Goal: Contribute content: Add original content to the website for others to see

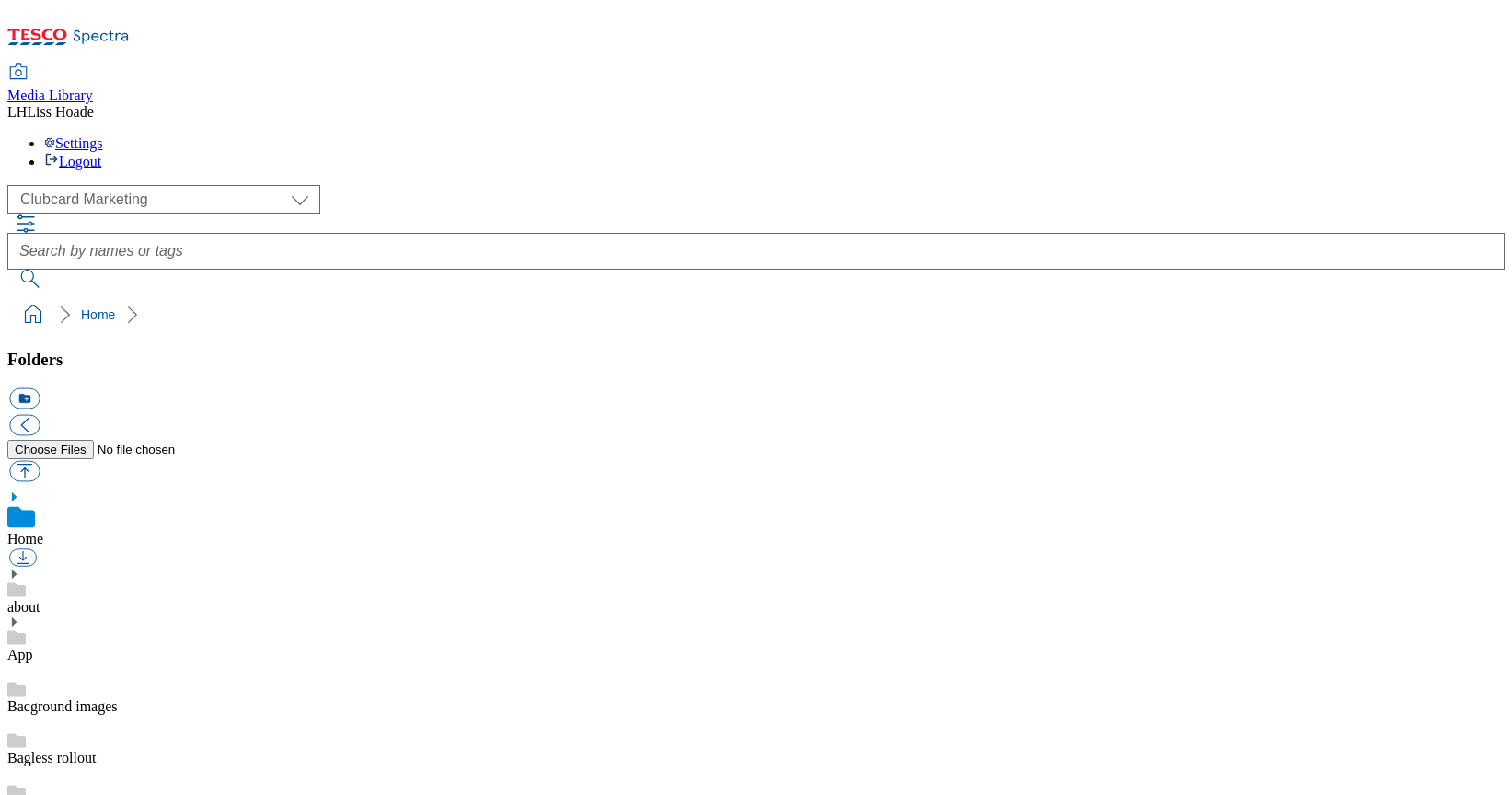
scroll to position [3, 0]
click at [20, 490] on icon at bounding box center [14, 497] width 13 height 13
click at [104, 185] on select "Clubcard Marketing Dotcom UK GHS Marketing UK GHS Product UK GHS ROI" at bounding box center [164, 199] width 313 height 30
select select "flare-ghs-mktg"
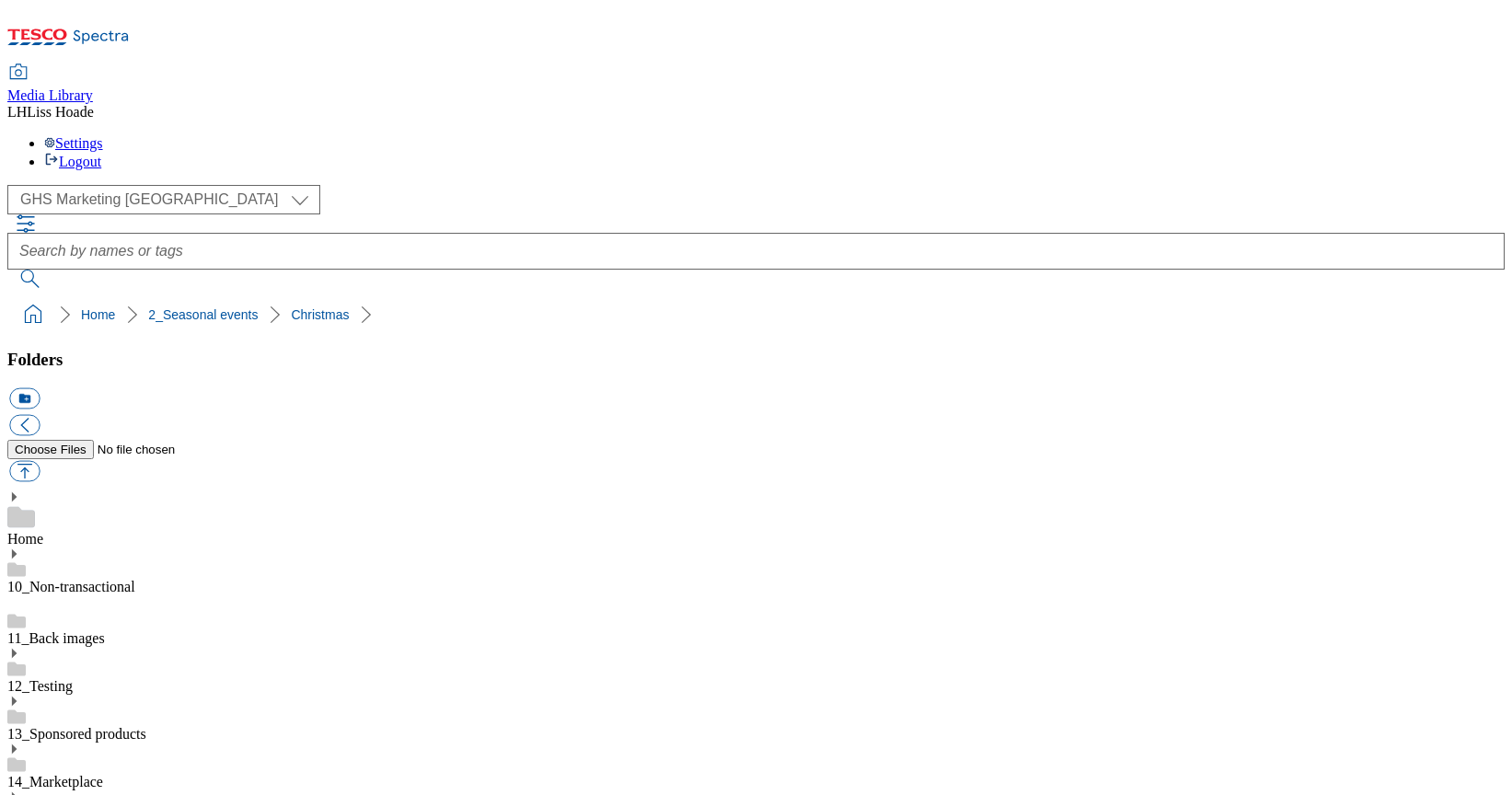
click at [40, 388] on button "icon_new_folder" at bounding box center [25, 398] width 31 height 21
type input "2025"
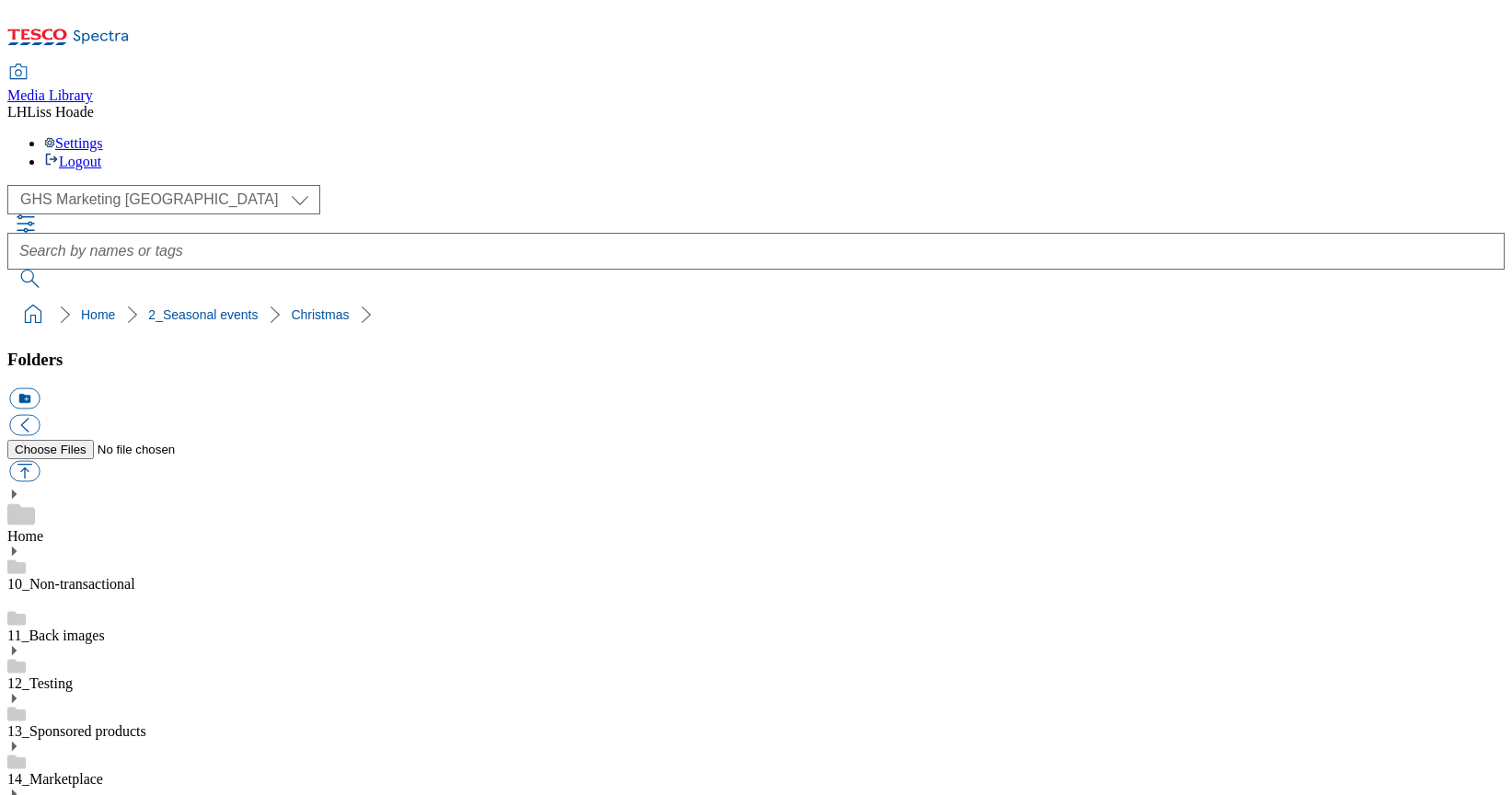
click at [40, 388] on button "icon_new_folder" at bounding box center [25, 398] width 31 height 21
paste input "↳ 2526-Buylist-WF-404287"
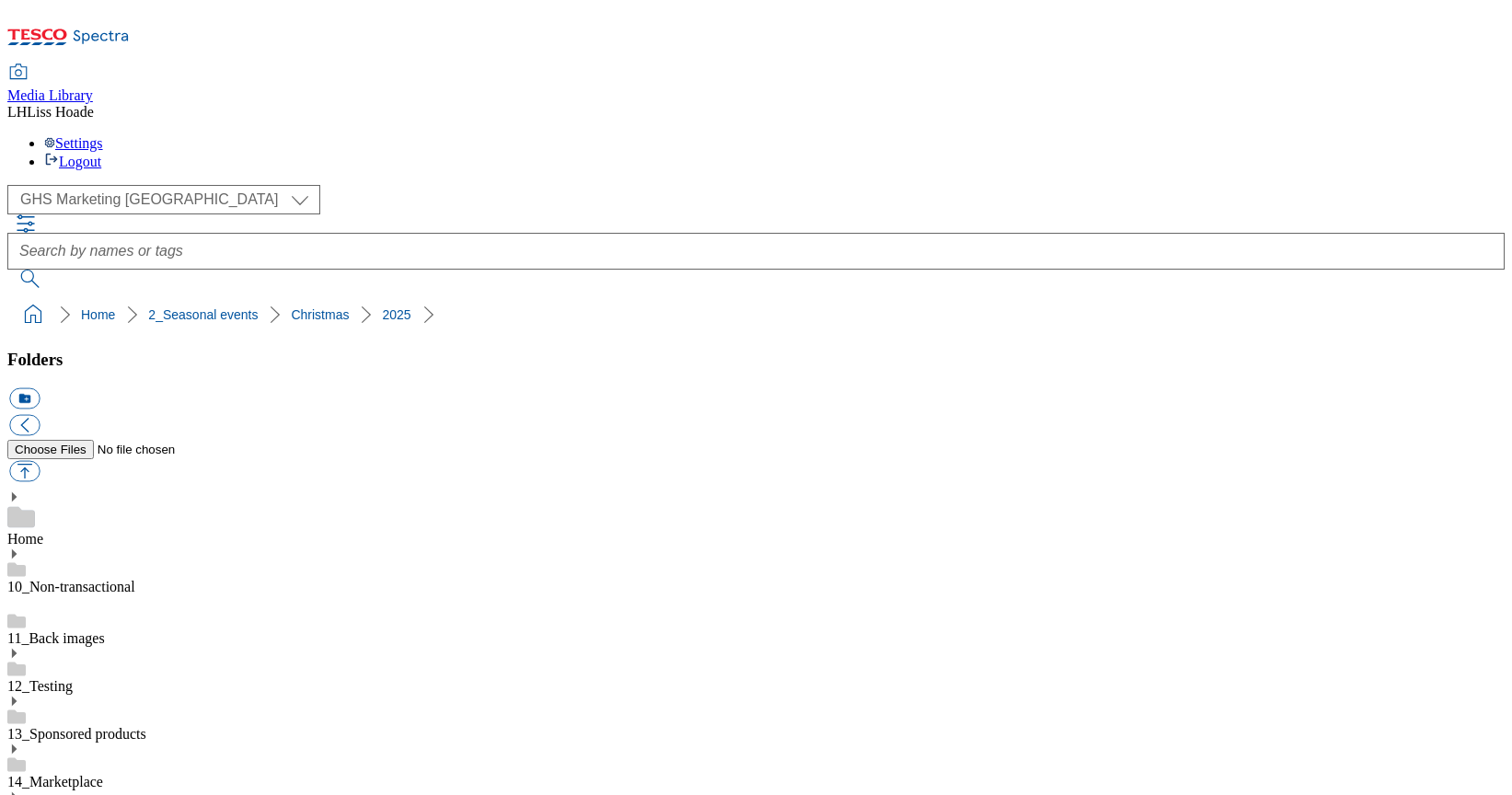
type input "2526-Buylist-WF-404287"
click at [40, 461] on button "button" at bounding box center [25, 472] width 31 height 21
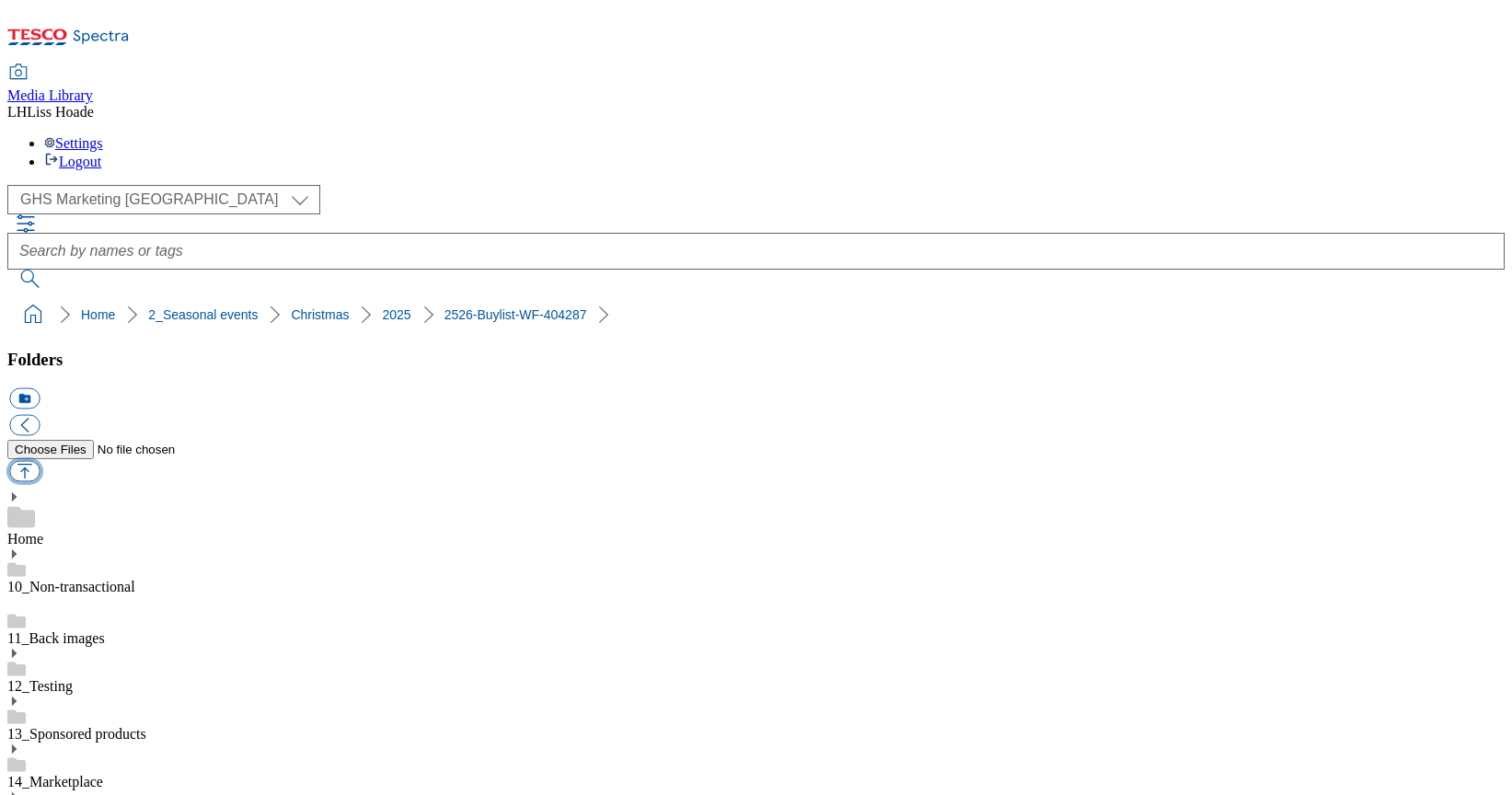
type input "C:\fakepath\2526-GHS-BLthumb-246-cookware.jpg"
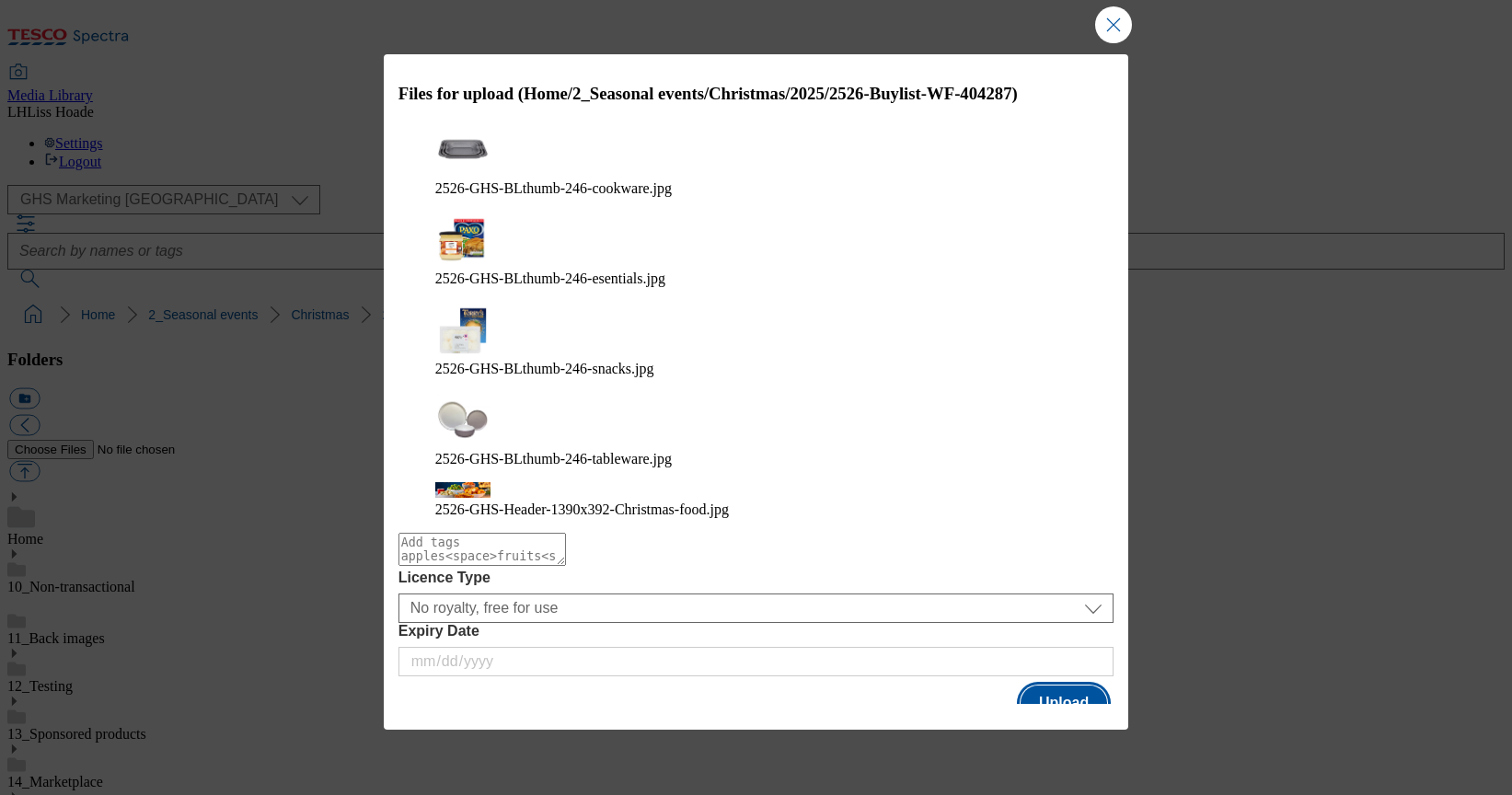
click at [1077, 685] on button "Upload" at bounding box center [1063, 703] width 87 height 35
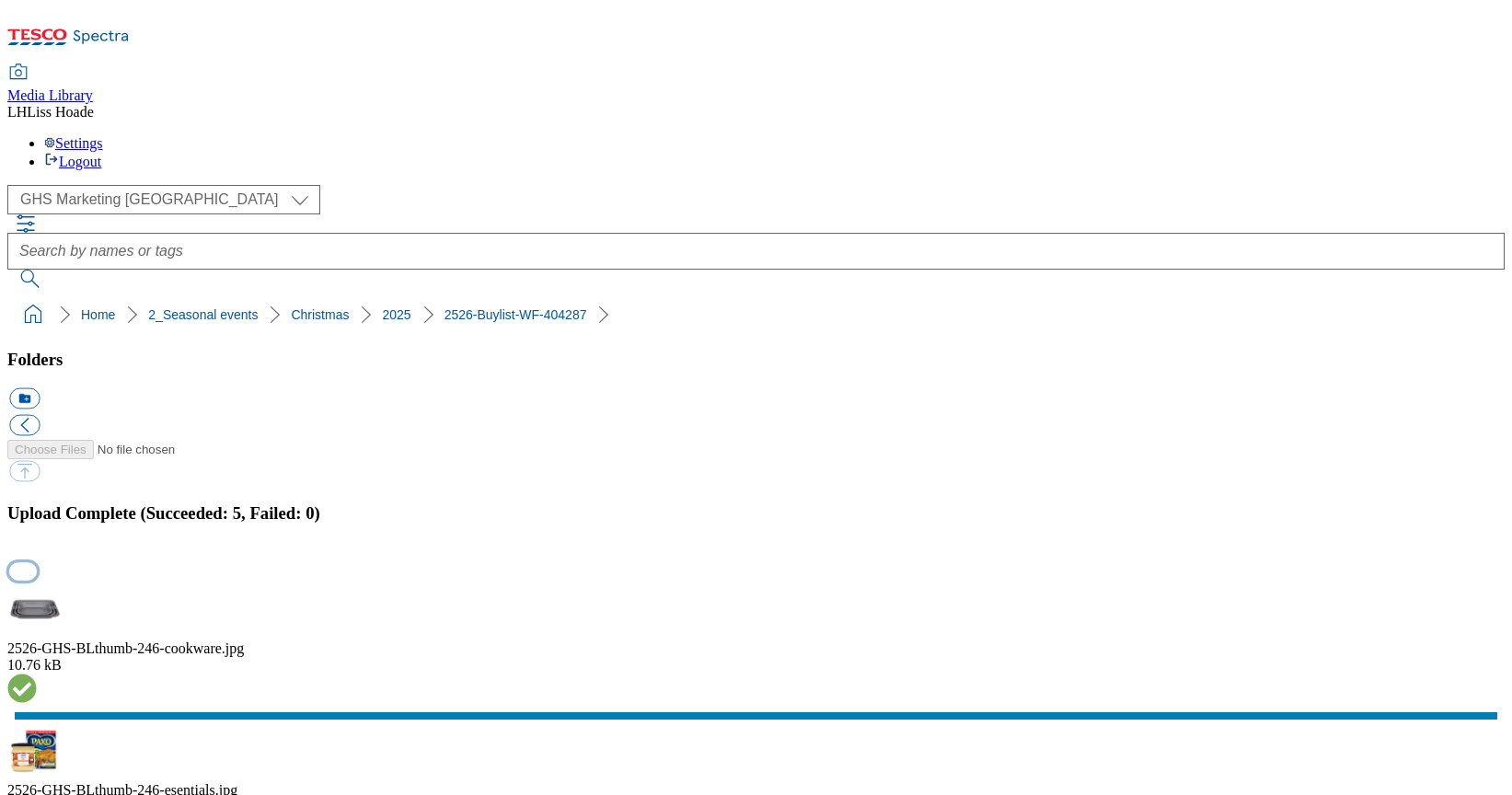
click at [37, 562] on button "button" at bounding box center [23, 571] width 28 height 17
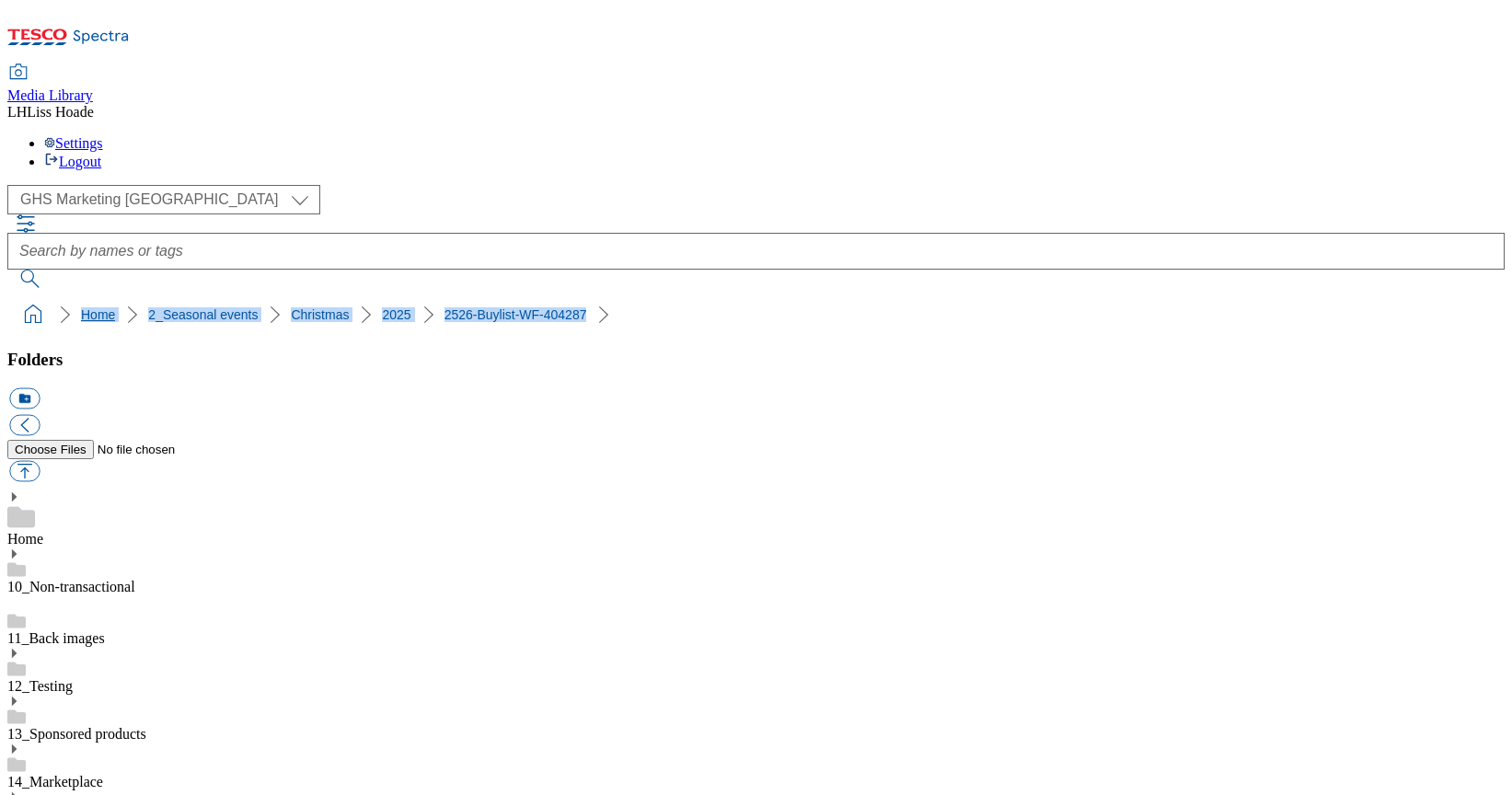
drag, startPoint x: 579, startPoint y: 163, endPoint x: 13, endPoint y: 171, distance: 566.1
click at [18, 297] on ol "Home 2_Seasonal events Christmas 2025 2526-Buylist-WF-404287" at bounding box center [761, 315] width 1486 height 35
copy ol "Home 2_Seasonal events Christmas 2025 2526-Buylist-WF-404287"
